Goal: Task Accomplishment & Management: Use online tool/utility

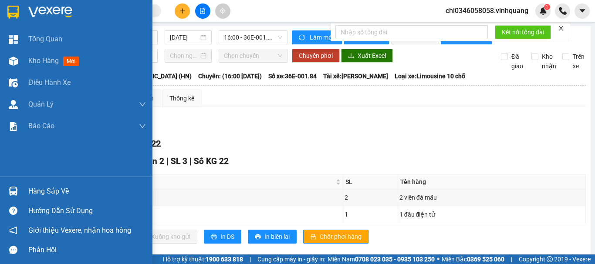
click at [18, 12] on img at bounding box center [12, 12] width 11 height 13
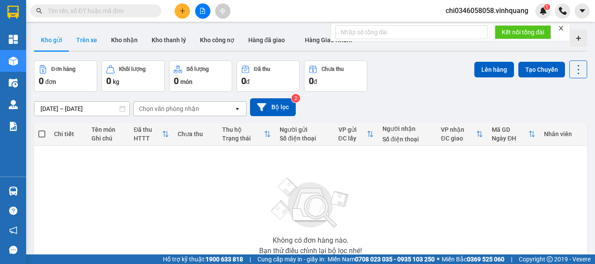
click at [86, 37] on button "Trên xe" at bounding box center [86, 40] width 35 height 21
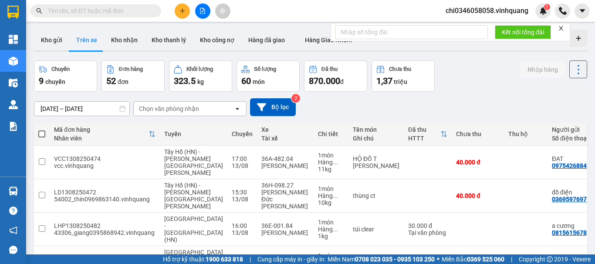
click at [177, 109] on div "Chọn văn phòng nhận" at bounding box center [169, 109] width 60 height 9
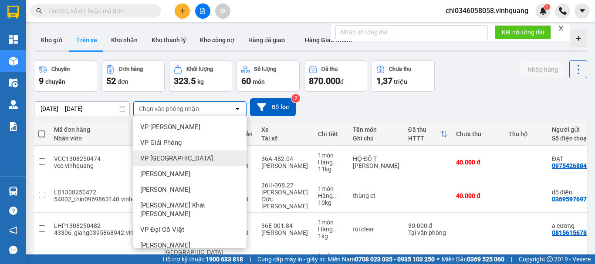
click at [174, 157] on span "VP [GEOGRAPHIC_DATA]" at bounding box center [176, 158] width 73 height 9
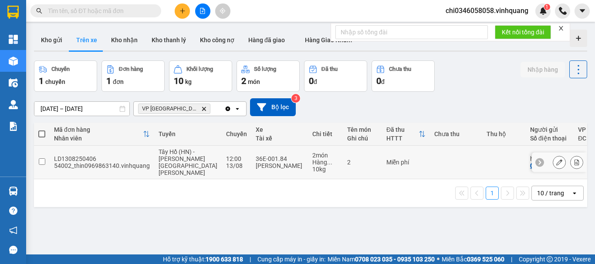
click at [43, 158] on input "checkbox" at bounding box center [42, 161] width 7 height 7
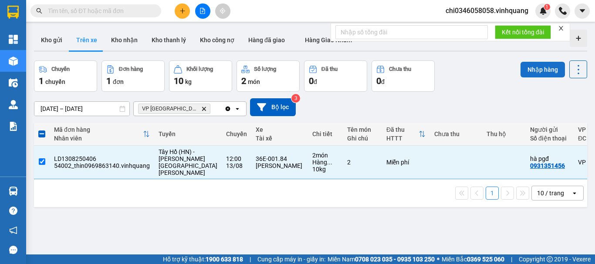
click at [537, 66] on button "Nhập hàng" at bounding box center [542, 70] width 44 height 16
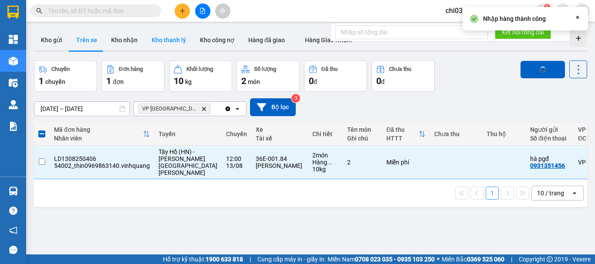
checkbox input "false"
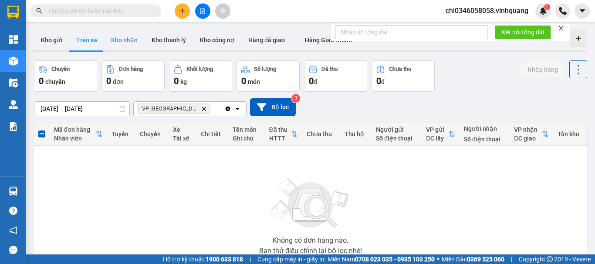
click at [127, 43] on button "Kho nhận" at bounding box center [124, 40] width 40 height 21
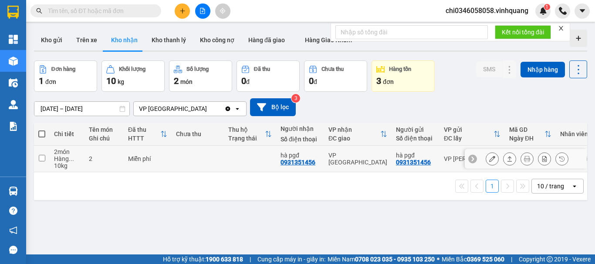
click at [41, 158] on input "checkbox" at bounding box center [42, 158] width 7 height 7
checkbox input "true"
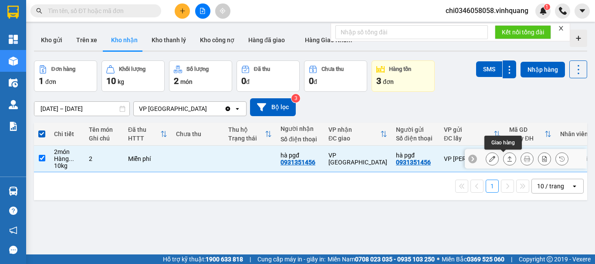
click at [506, 159] on icon at bounding box center [509, 159] width 6 height 6
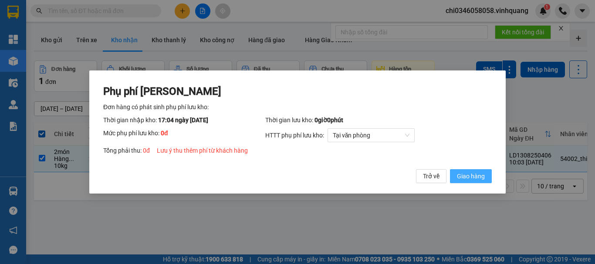
click at [464, 176] on span "Giao hàng" at bounding box center [471, 177] width 28 height 10
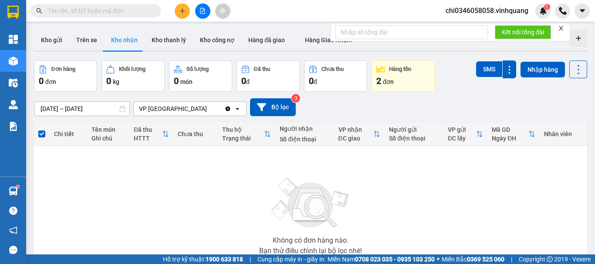
click at [71, 11] on input "text" at bounding box center [99, 11] width 103 height 10
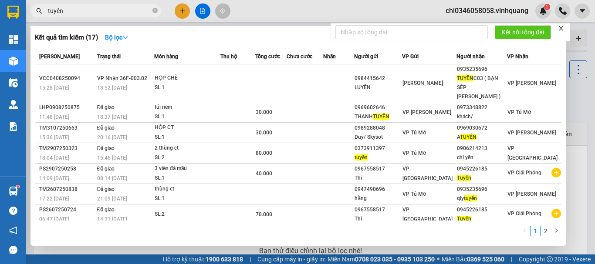
type input "tuyến"
